Goal: Register for event/course

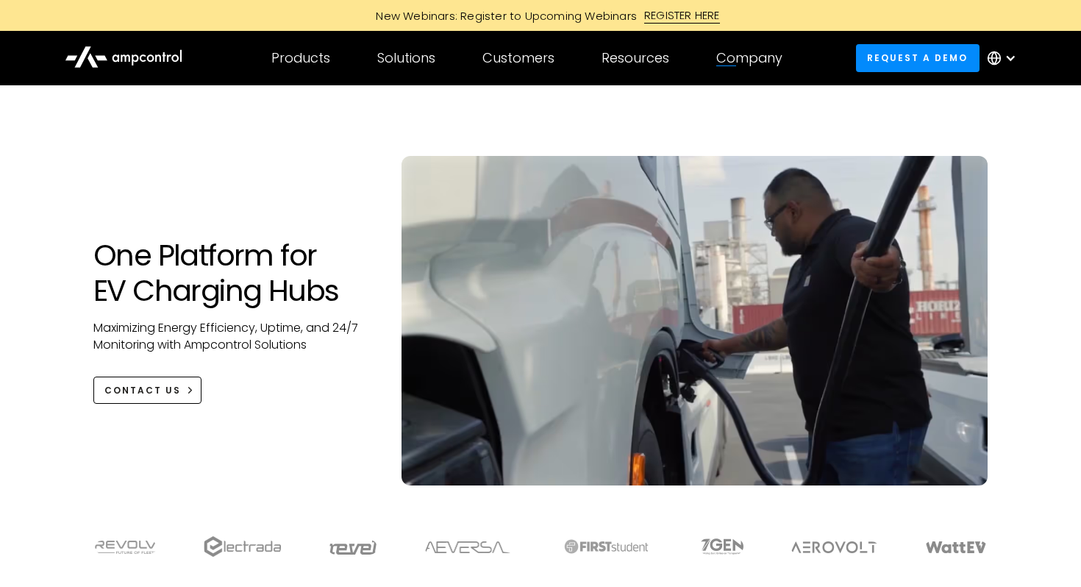
click at [690, 22] on div "REGISTER HERE" at bounding box center [682, 15] width 76 height 16
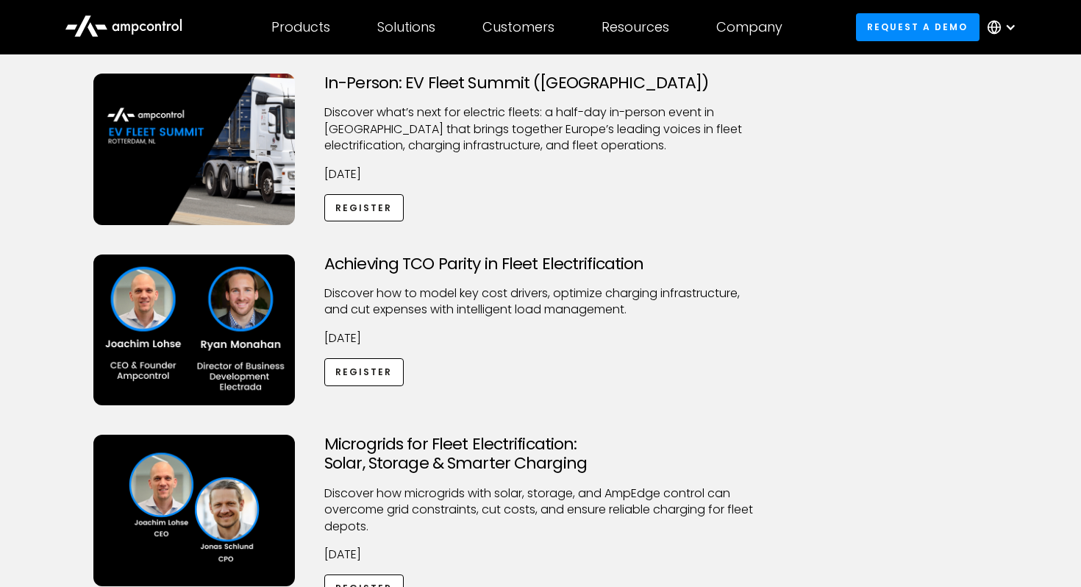
scroll to position [140, 0]
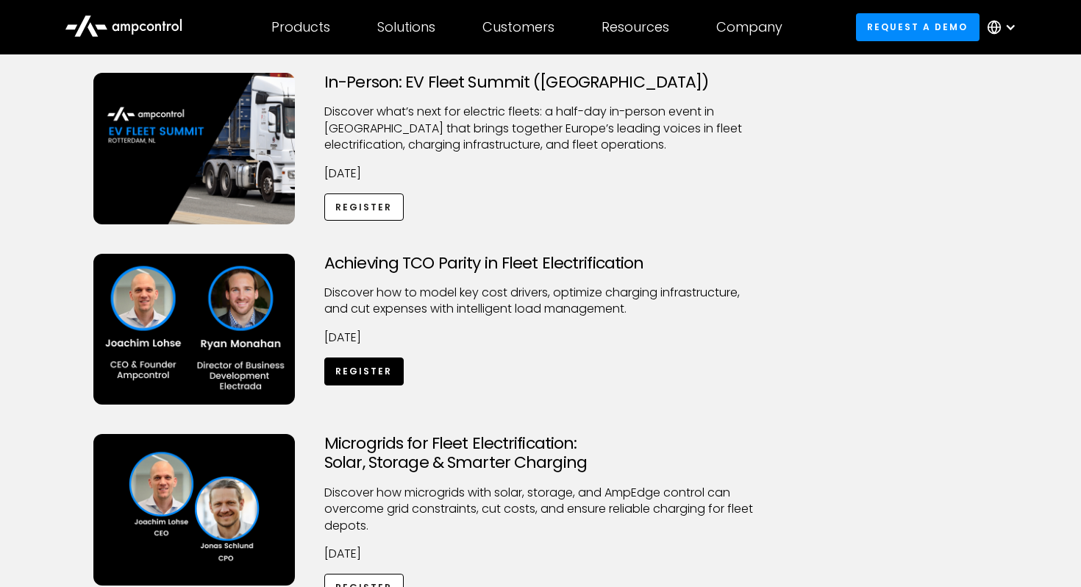
click at [357, 372] on link "Register" at bounding box center [363, 370] width 79 height 27
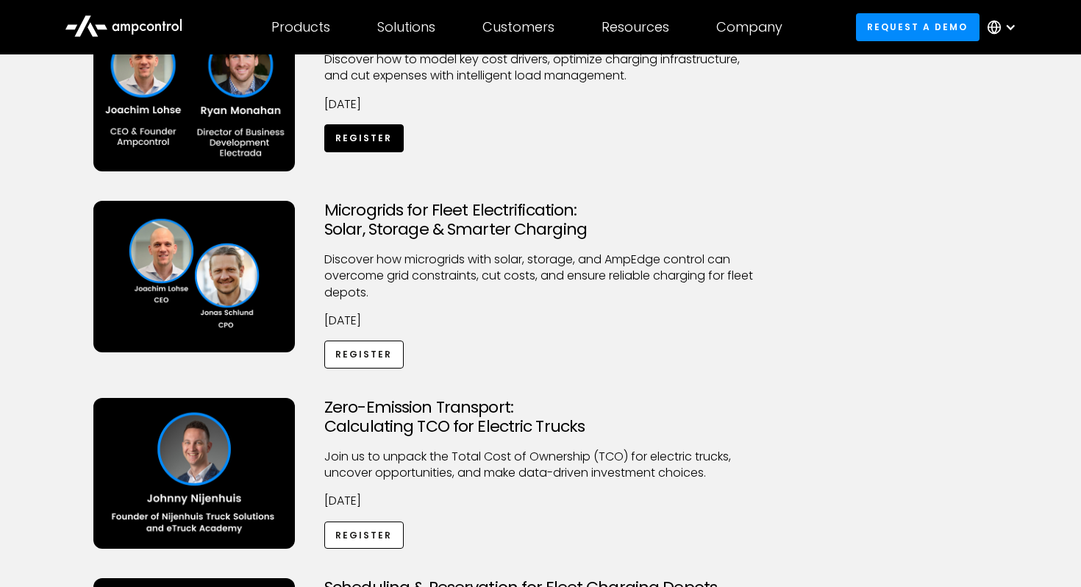
scroll to position [396, 0]
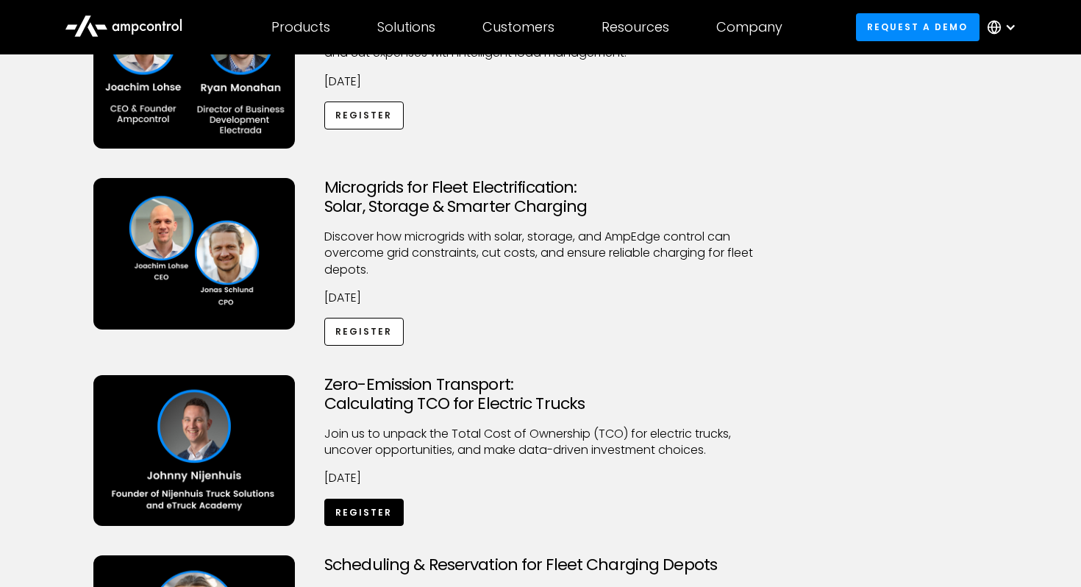
click at [351, 516] on link "Register" at bounding box center [363, 512] width 79 height 27
